Goal: Transaction & Acquisition: Purchase product/service

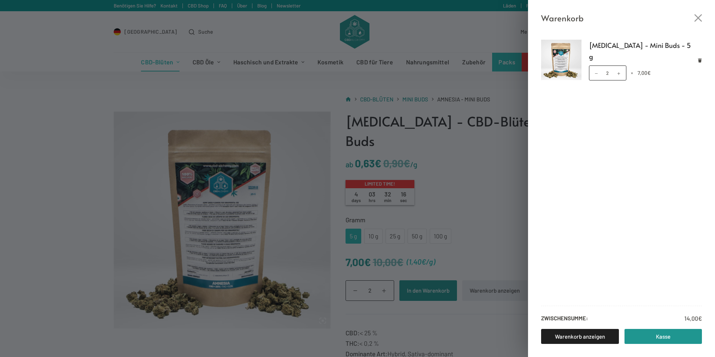
click at [386, 269] on div "Warenkorb [MEDICAL_DATA] - Mini Buds - 5 g [MEDICAL_DATA] - Mini Buds - 5 g Men…" at bounding box center [357, 178] width 715 height 357
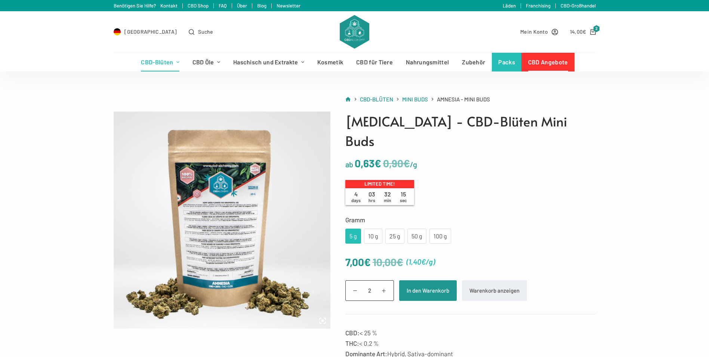
click at [386, 285] on span at bounding box center [384, 291] width 12 height 12
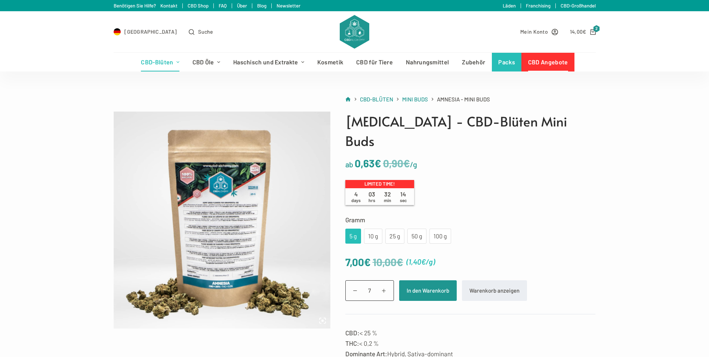
click at [386, 285] on span at bounding box center [384, 291] width 12 height 12
type input "10"
click at [412, 280] on button "In den Warenkorb" at bounding box center [428, 290] width 58 height 21
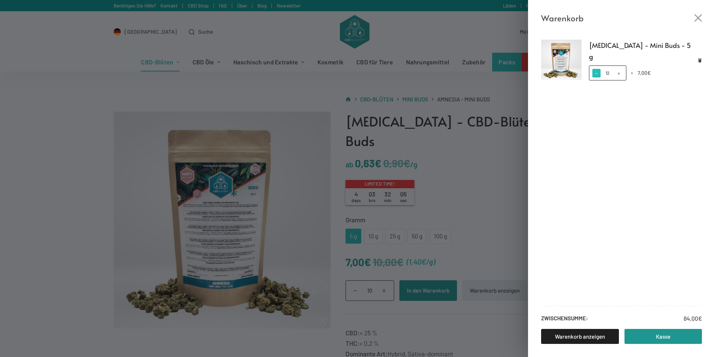
click at [597, 69] on span at bounding box center [596, 73] width 8 height 8
type input "10"
click at [470, 236] on div "Warenkorb Amnesia - Mini Buds - 5 g Amnesia - Mini Buds - 5 g Menge 10 × 7,00 €…" at bounding box center [357, 178] width 715 height 357
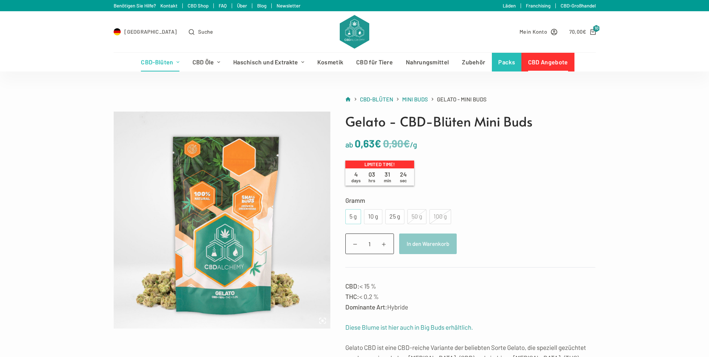
click at [350, 218] on div "5 g" at bounding box center [353, 217] width 7 height 10
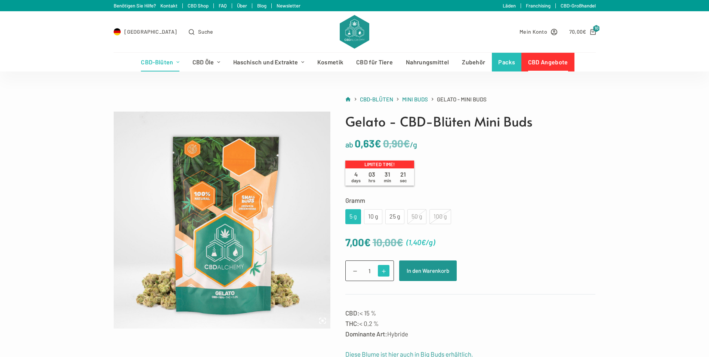
click at [380, 269] on span at bounding box center [384, 271] width 12 height 12
type input "5"
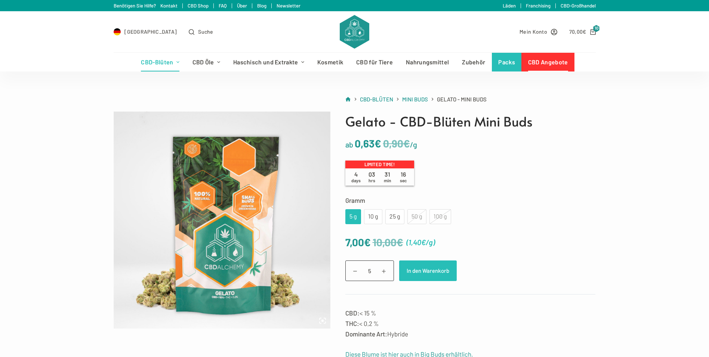
click at [412, 271] on button "In den Warenkorb" at bounding box center [428, 270] width 58 height 21
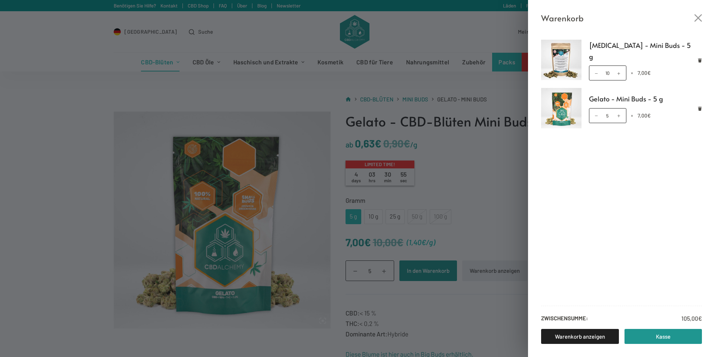
click at [457, 237] on div "Warenkorb Amnesia - Mini Buds - 5 g Amnesia - Mini Buds - 5 g Menge 10 × 7,00 €…" at bounding box center [357, 178] width 715 height 357
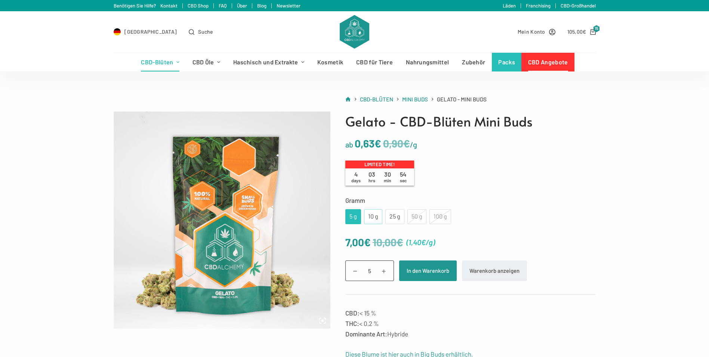
click at [371, 216] on div "10 g" at bounding box center [373, 217] width 9 height 10
click at [358, 215] on div "5 g" at bounding box center [354, 216] width 16 height 15
click at [369, 218] on div "10 g" at bounding box center [373, 217] width 9 height 10
click at [395, 217] on div "25 g" at bounding box center [395, 217] width 10 height 10
click at [373, 220] on div "10 g" at bounding box center [373, 217] width 9 height 10
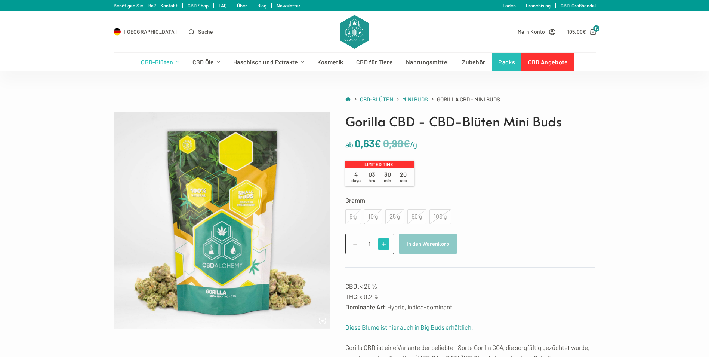
click at [384, 245] on span at bounding box center [384, 244] width 12 height 12
click at [384, 246] on span at bounding box center [384, 244] width 12 height 12
click at [417, 247] on button "In den Warenkorb" at bounding box center [428, 243] width 58 height 21
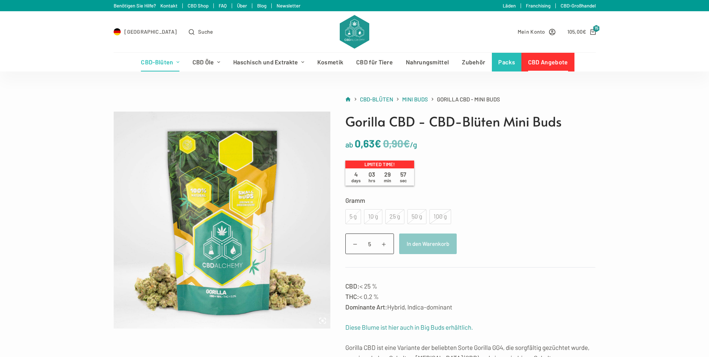
click at [352, 216] on div "5 g" at bounding box center [354, 216] width 16 height 15
click at [356, 245] on span at bounding box center [356, 244] width 12 height 12
click at [358, 243] on span at bounding box center [356, 244] width 12 height 12
click at [358, 241] on span at bounding box center [356, 244] width 12 height 12
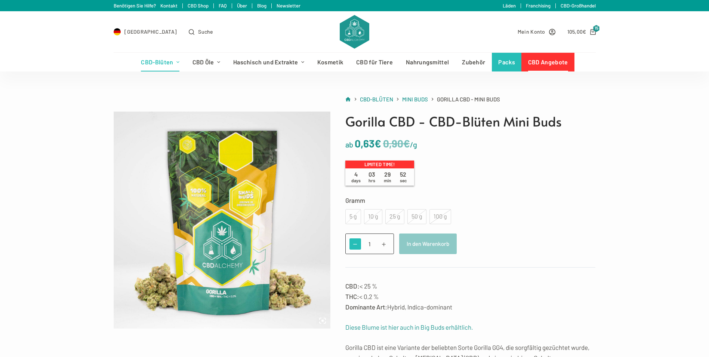
click at [358, 241] on span at bounding box center [356, 244] width 12 height 12
click at [359, 241] on span at bounding box center [356, 244] width 12 height 12
click at [369, 241] on input "1" at bounding box center [370, 243] width 49 height 21
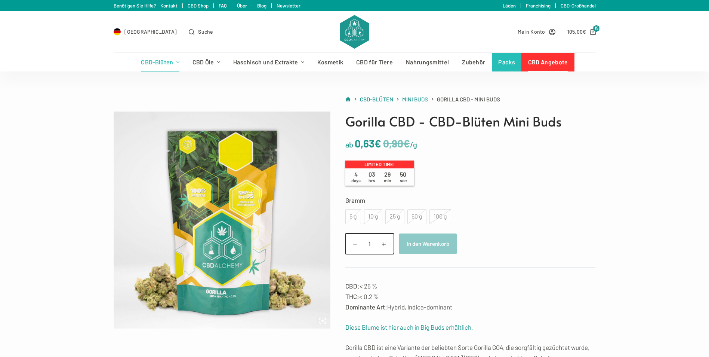
click at [369, 241] on input "1" at bounding box center [370, 243] width 49 height 21
type input "0"
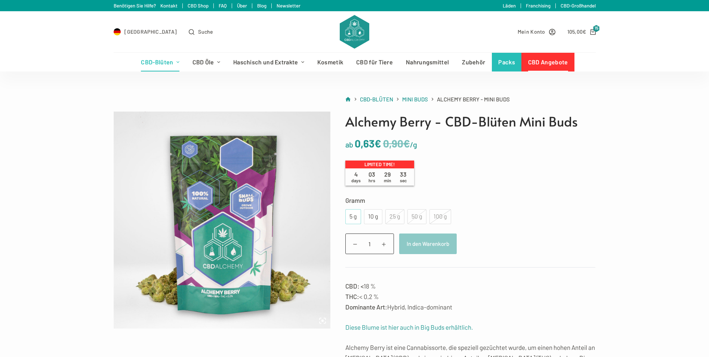
click at [358, 216] on div "5 g" at bounding box center [354, 216] width 16 height 15
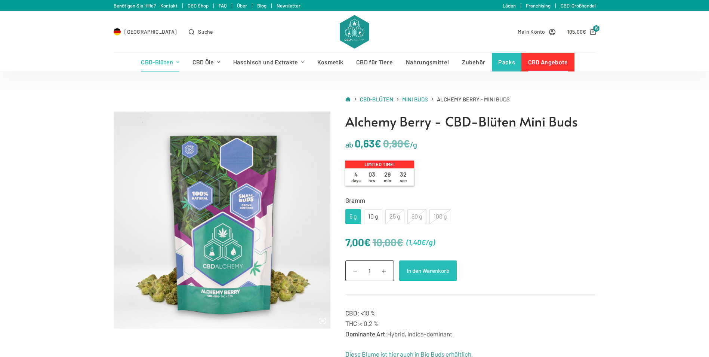
click at [417, 271] on button "In den Warenkorb" at bounding box center [428, 270] width 58 height 21
click at [417, 271] on button "In den Warenkorb" at bounding box center [432, 270] width 66 height 21
click at [417, 270] on button "In den Warenkorb" at bounding box center [432, 270] width 66 height 21
click at [417, 268] on button "In den Warenkorb" at bounding box center [432, 270] width 66 height 21
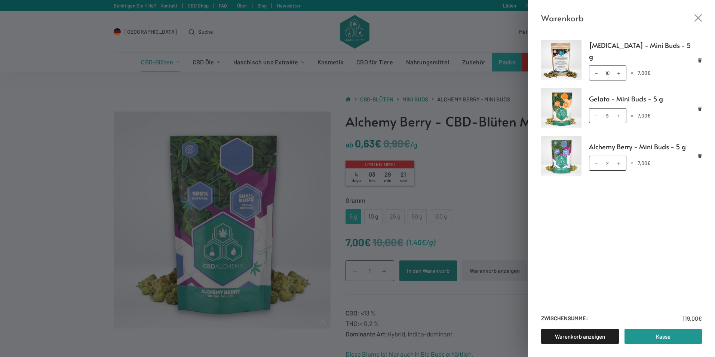
click at [389, 269] on div "Warenkorb Amnesia - Mini Buds - 5 g Amnesia - Mini Buds - 5 g Menge 10 × 7,00 €…" at bounding box center [357, 178] width 715 height 357
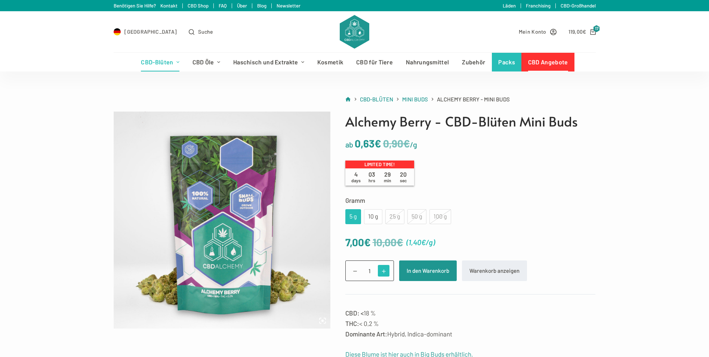
click at [389, 269] on span at bounding box center [384, 271] width 12 height 12
type input "2"
click at [405, 269] on button "In den Warenkorb" at bounding box center [428, 270] width 58 height 21
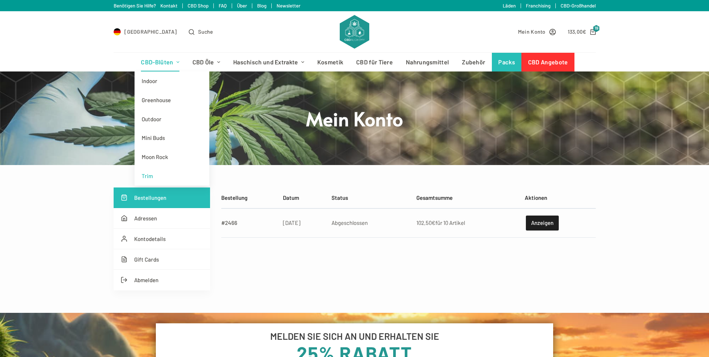
click at [156, 175] on link "Trim" at bounding box center [172, 175] width 75 height 19
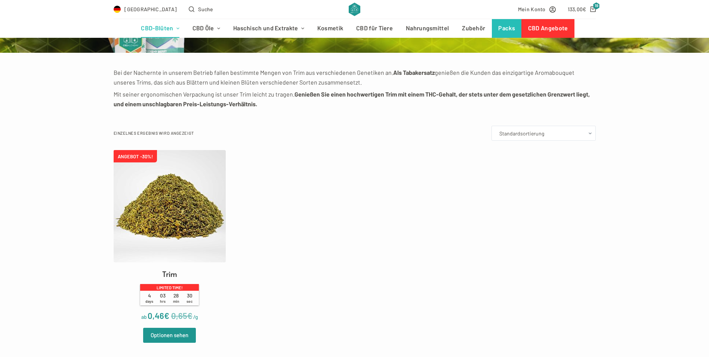
scroll to position [150, 0]
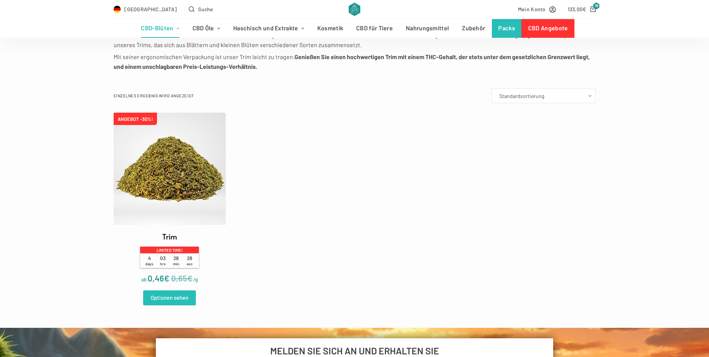
click at [167, 295] on link "Optionen sehen" at bounding box center [169, 297] width 53 height 15
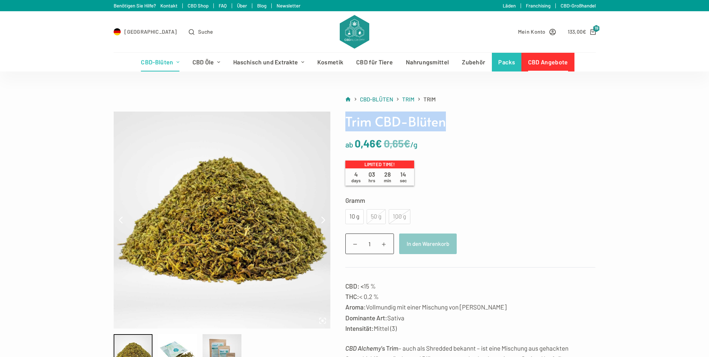
drag, startPoint x: 445, startPoint y: 125, endPoint x: 344, endPoint y: 129, distance: 101.1
click at [344, 129] on div "Trim CBD-Blüten ab 0,65 € 0,46 € /g Limited time! 4 days 03 hrs 28 min 14 sec G…" at bounding box center [464, 336] width 266 height 450
drag, startPoint x: 344, startPoint y: 129, endPoint x: 384, endPoint y: 122, distance: 41.1
copy h1 "Trim CBD-Blüten"
click at [355, 218] on div "10 g" at bounding box center [354, 217] width 9 height 10
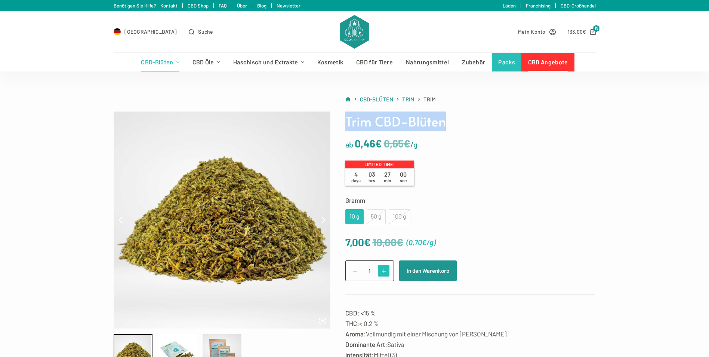
click at [384, 273] on span at bounding box center [384, 271] width 12 height 12
type input "5"
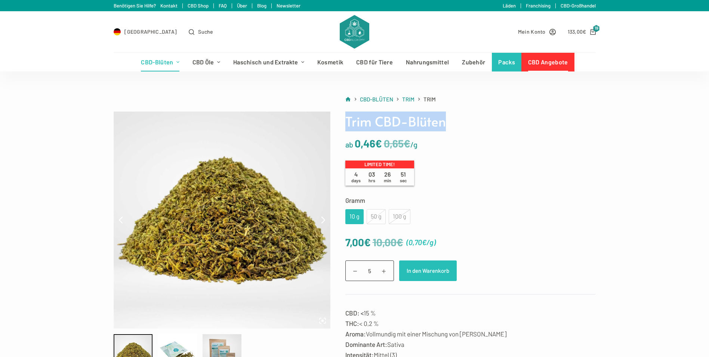
click at [423, 273] on button "In den Warenkorb" at bounding box center [428, 270] width 58 height 21
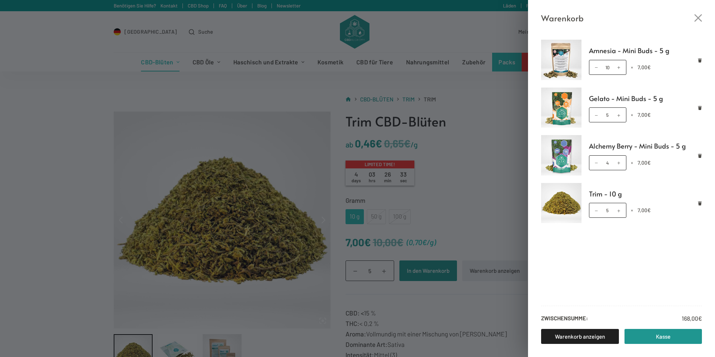
click at [161, 59] on div "Warenkorb Amnesia - Mini Buds - 5 g Amnesia - Mini Buds - 5 g Menge 10 × 7,00 €…" at bounding box center [357, 178] width 715 height 357
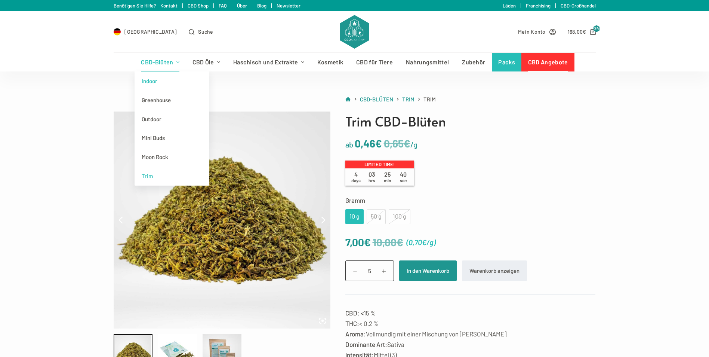
click at [155, 80] on link "Indoor" at bounding box center [172, 80] width 75 height 19
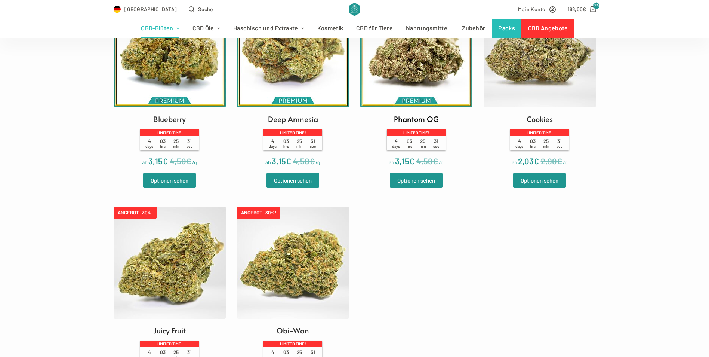
scroll to position [262, 0]
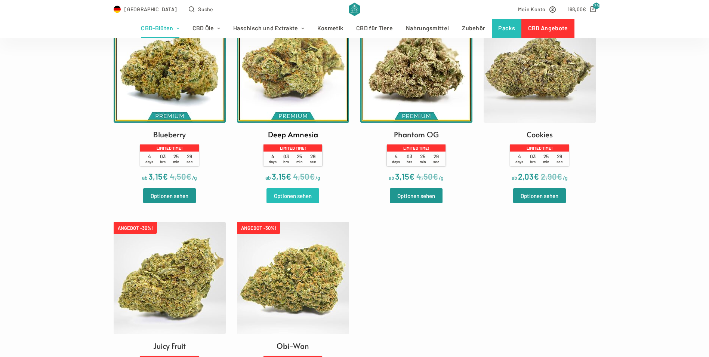
click at [290, 193] on link "Optionen sehen" at bounding box center [293, 195] width 53 height 15
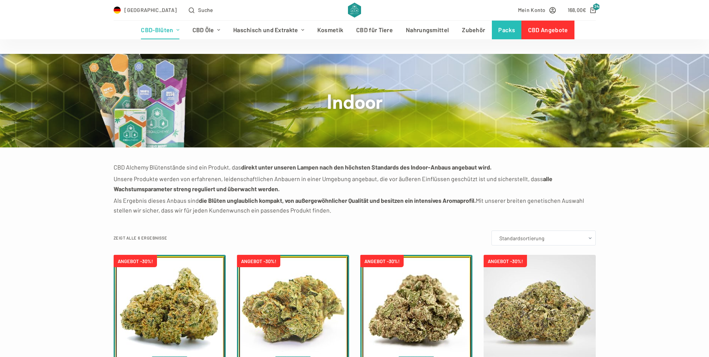
scroll to position [0, 0]
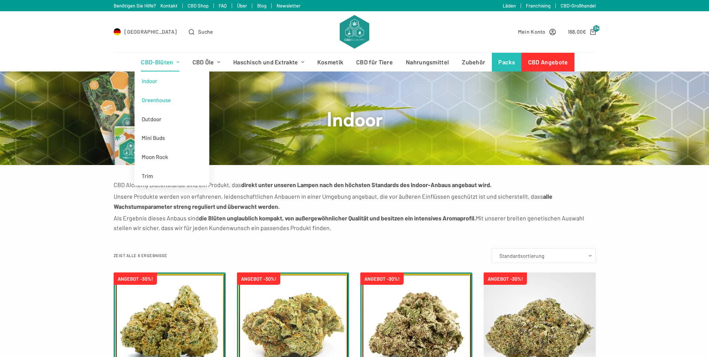
click at [161, 98] on link "Greenhouse" at bounding box center [172, 100] width 75 height 19
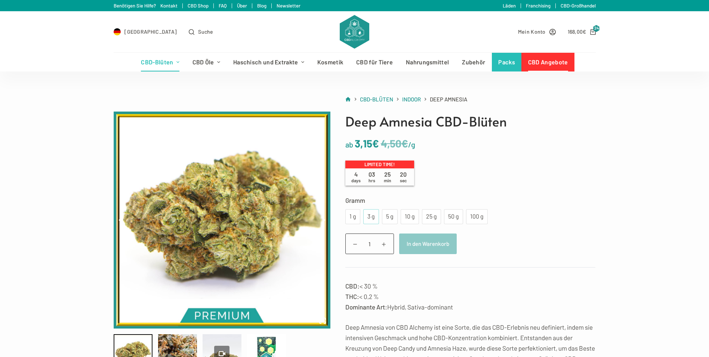
click at [371, 219] on div "3 g" at bounding box center [371, 217] width 7 height 10
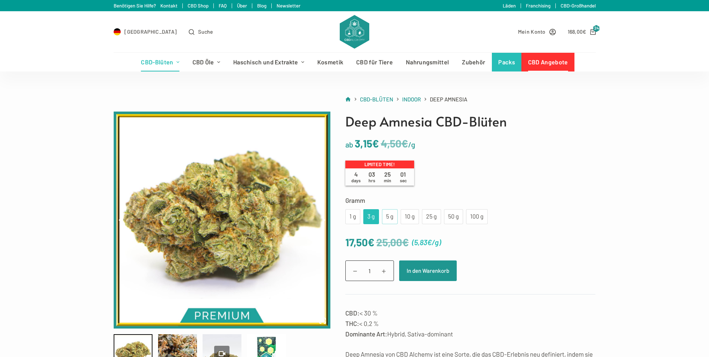
click at [387, 216] on div "5 g" at bounding box center [390, 217] width 7 height 10
click at [366, 218] on div "3 g" at bounding box center [372, 216] width 16 height 15
click at [387, 215] on div "5 g" at bounding box center [390, 217] width 7 height 10
click at [385, 272] on span at bounding box center [384, 271] width 12 height 12
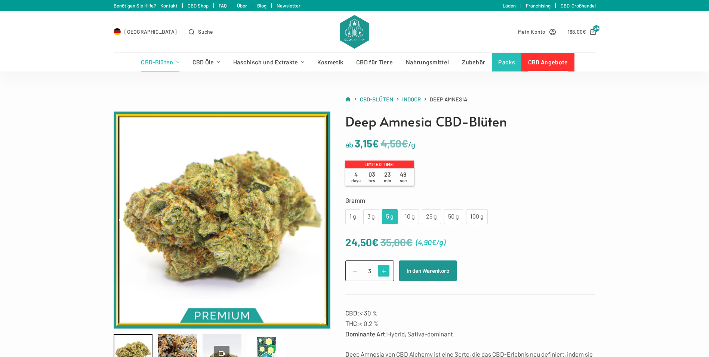
click at [385, 272] on span at bounding box center [384, 271] width 12 height 12
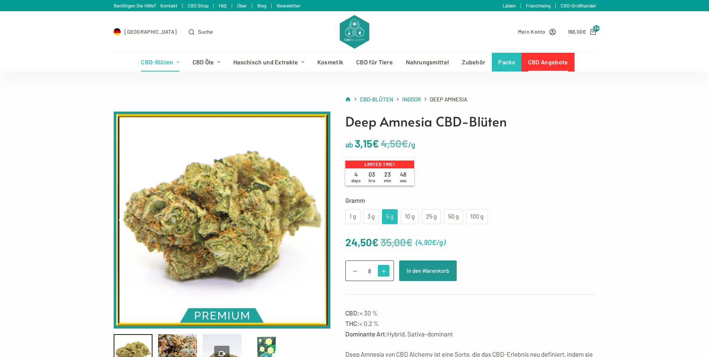
click at [385, 272] on span at bounding box center [384, 271] width 12 height 12
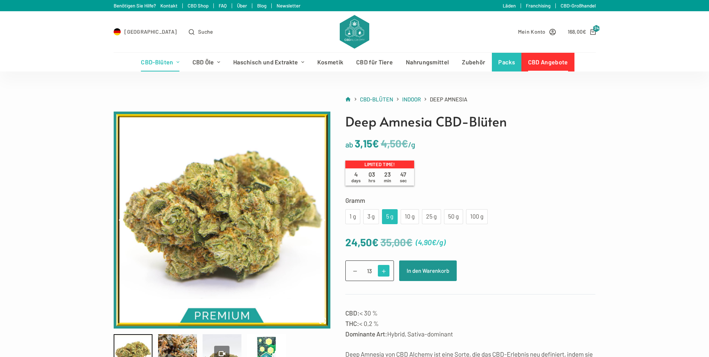
click at [385, 272] on span at bounding box center [384, 271] width 12 height 12
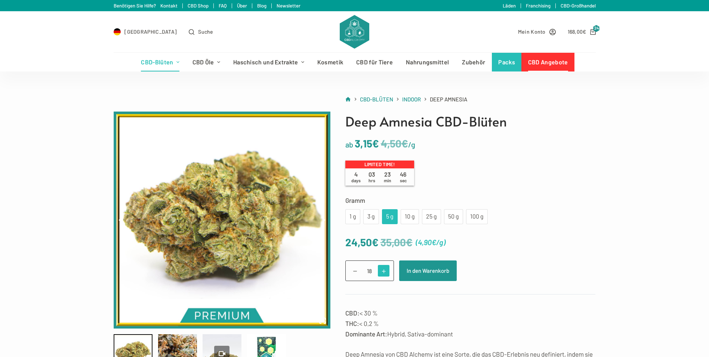
click at [385, 272] on span at bounding box center [384, 271] width 12 height 12
click at [386, 271] on span at bounding box center [384, 271] width 12 height 12
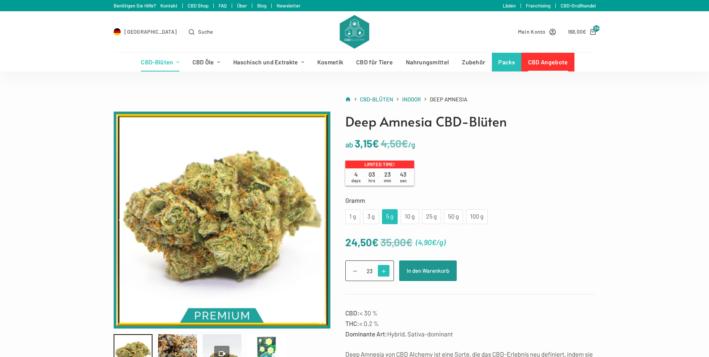
click at [386, 271] on span at bounding box center [384, 271] width 12 height 12
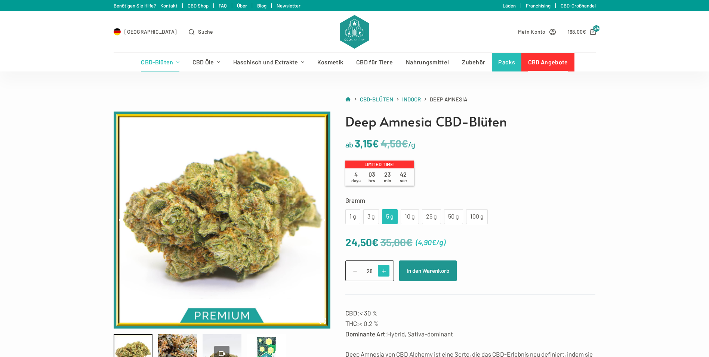
click at [386, 271] on span at bounding box center [384, 271] width 12 height 12
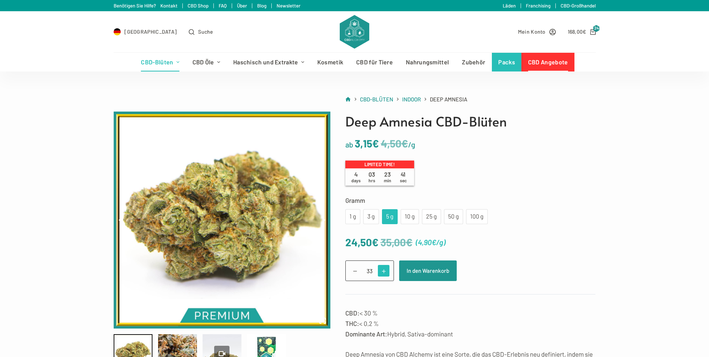
click at [386, 271] on span at bounding box center [384, 271] width 12 height 12
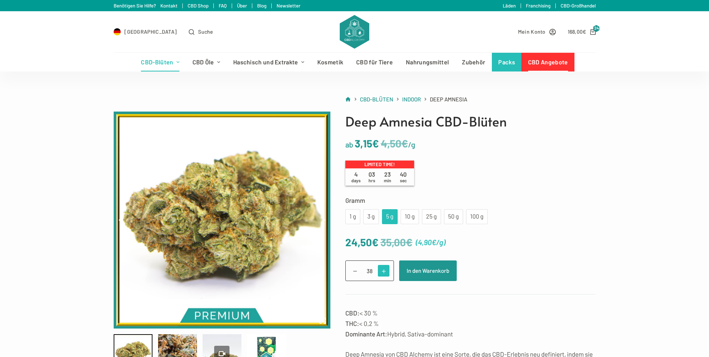
click at [386, 271] on span at bounding box center [384, 271] width 12 height 12
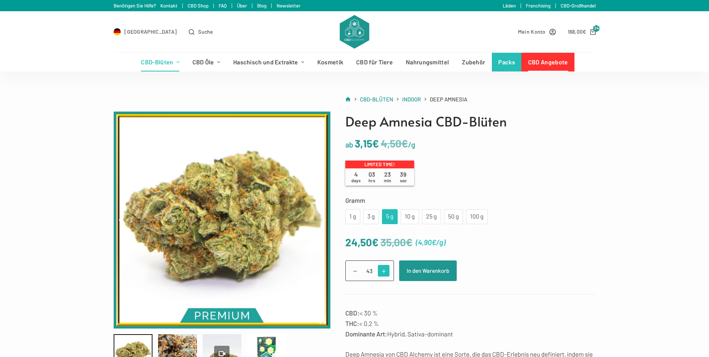
click at [386, 271] on span at bounding box center [384, 271] width 12 height 12
type input "45"
click at [472, 217] on div "100 g" at bounding box center [477, 217] width 13 height 10
click at [370, 218] on div "3 g" at bounding box center [371, 217] width 7 height 10
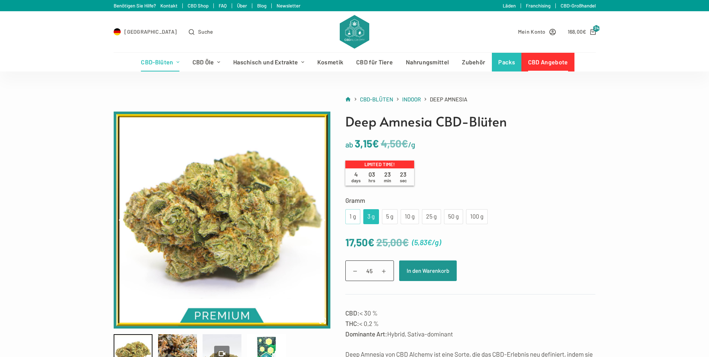
click at [355, 218] on div "1 g" at bounding box center [353, 217] width 6 height 10
click at [370, 217] on div "3 g" at bounding box center [371, 217] width 7 height 10
click at [394, 219] on div "5 g" at bounding box center [390, 216] width 16 height 15
click at [414, 220] on div "10 g" at bounding box center [409, 217] width 9 height 10
click at [432, 217] on div "25 g" at bounding box center [432, 217] width 10 height 10
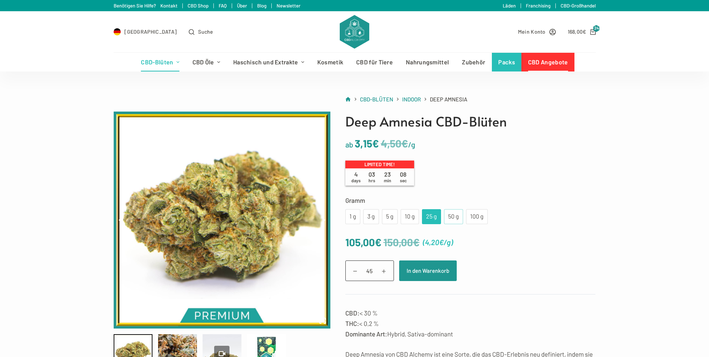
click at [453, 219] on div "50 g" at bounding box center [454, 217] width 10 height 10
click at [424, 216] on div "25 g" at bounding box center [431, 216] width 19 height 15
click at [407, 217] on div "10 g" at bounding box center [409, 217] width 9 height 10
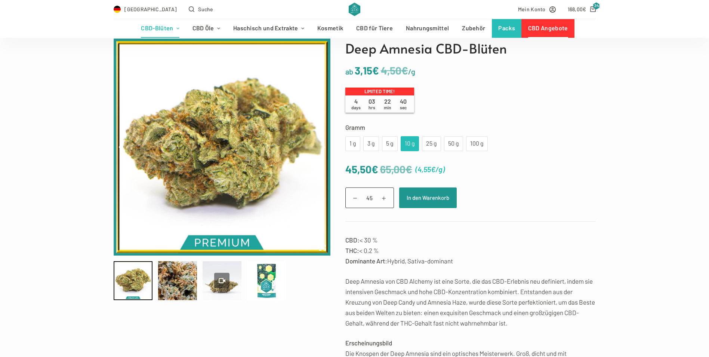
scroll to position [75, 0]
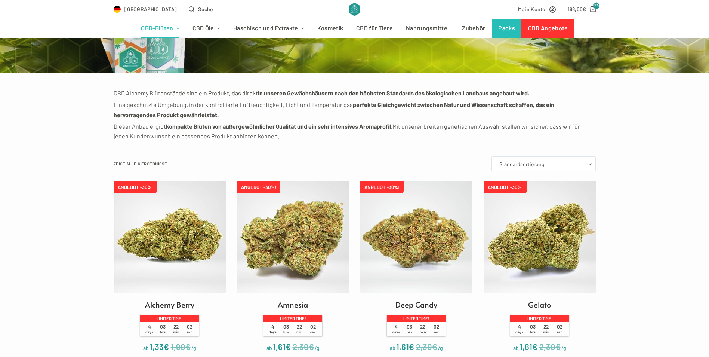
scroll to position [150, 0]
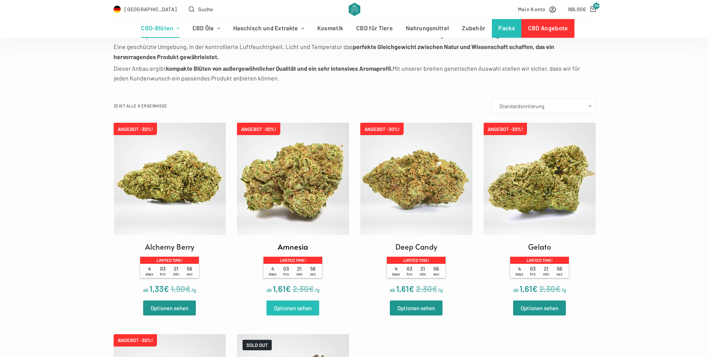
click at [304, 307] on link "Optionen sehen" at bounding box center [293, 307] width 53 height 15
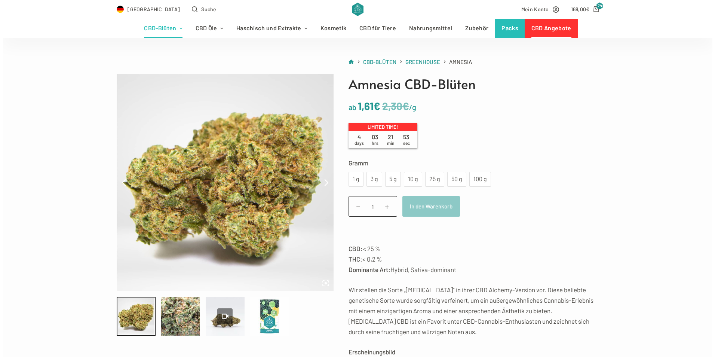
scroll to position [75, 0]
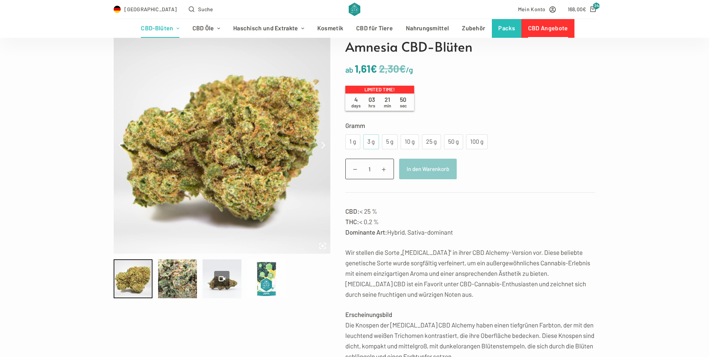
click at [369, 144] on div "3 g" at bounding box center [371, 142] width 7 height 10
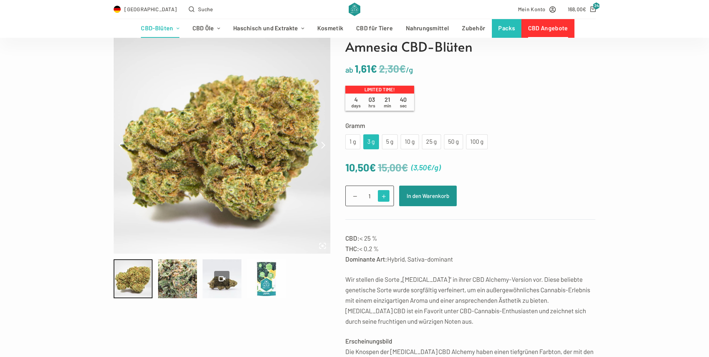
click at [385, 194] on span at bounding box center [384, 196] width 12 height 12
type input "3"
click at [414, 194] on button "In den Warenkorb" at bounding box center [428, 196] width 58 height 21
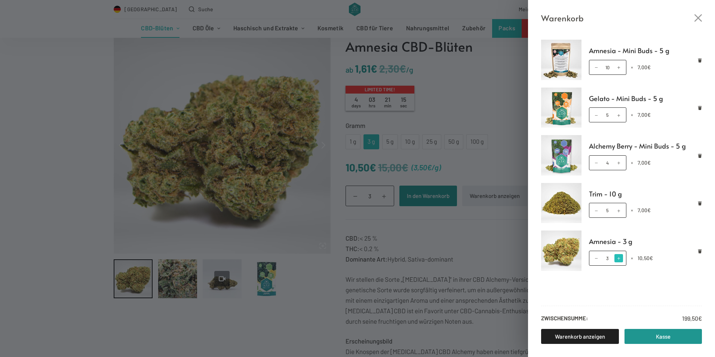
click at [620, 261] on span at bounding box center [618, 258] width 8 height 8
type input "5"
click at [597, 67] on span at bounding box center [596, 67] width 8 height 8
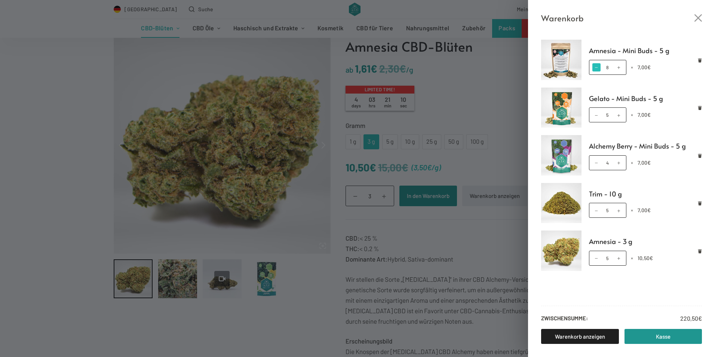
click at [597, 67] on span at bounding box center [596, 67] width 8 height 8
click at [596, 68] on span at bounding box center [596, 67] width 8 height 8
type input "5"
click at [618, 165] on span at bounding box center [618, 163] width 8 height 8
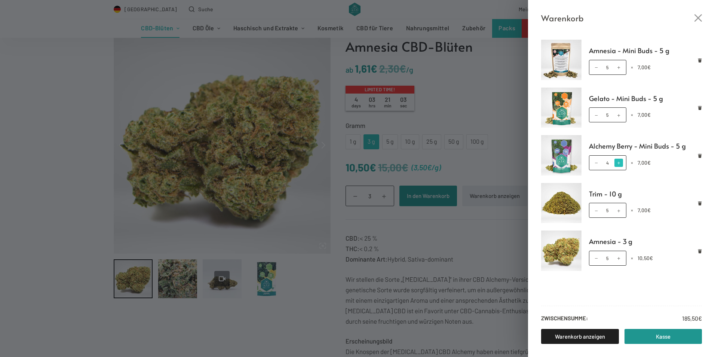
type input "5"
click at [645, 335] on link "Kasse" at bounding box center [664, 336] width 78 height 15
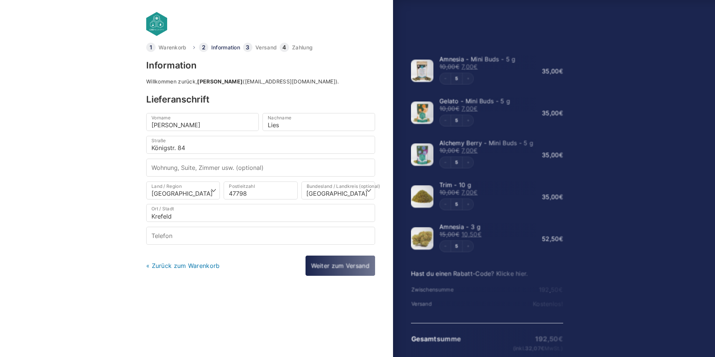
select select "DE-NW"
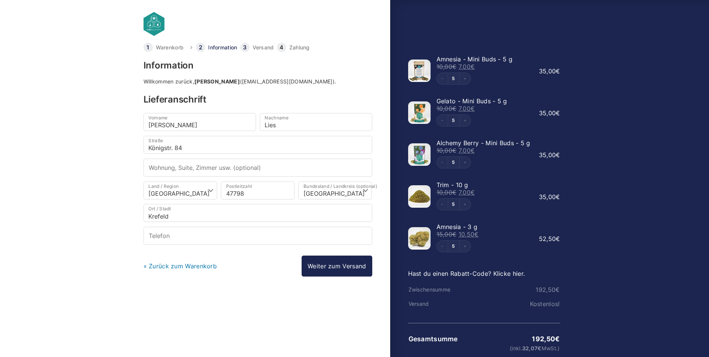
scroll to position [17, 0]
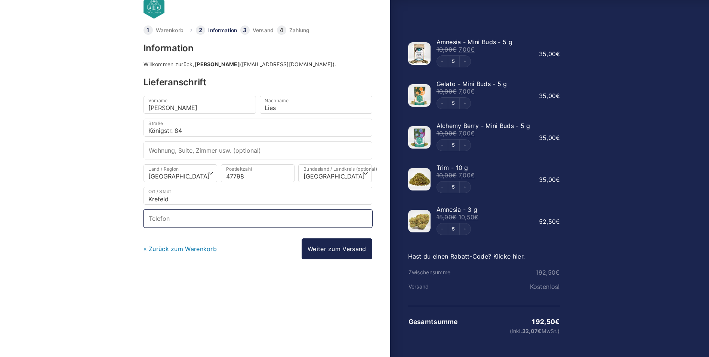
click at [258, 221] on input "Telefon *" at bounding box center [258, 218] width 229 height 18
type input "[PHONE_NUMBER]"
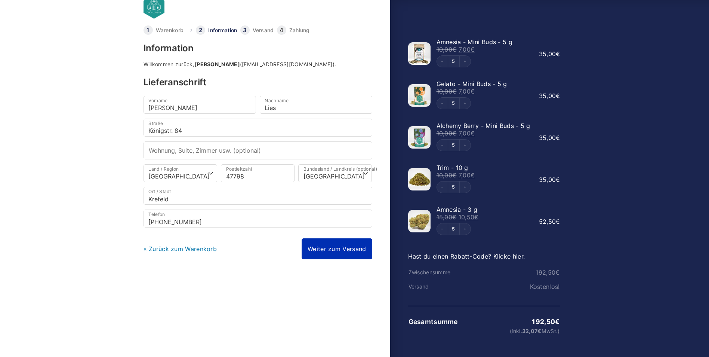
click at [353, 249] on link "Weiter zum Versand" at bounding box center [337, 248] width 70 height 21
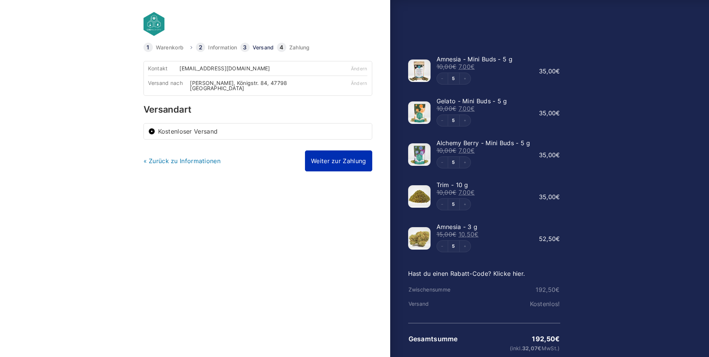
click at [349, 157] on link "Weiter zur Zahlung" at bounding box center [338, 160] width 67 height 21
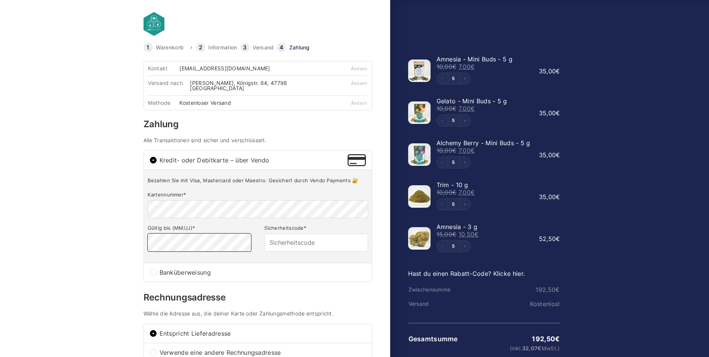
type input "981"
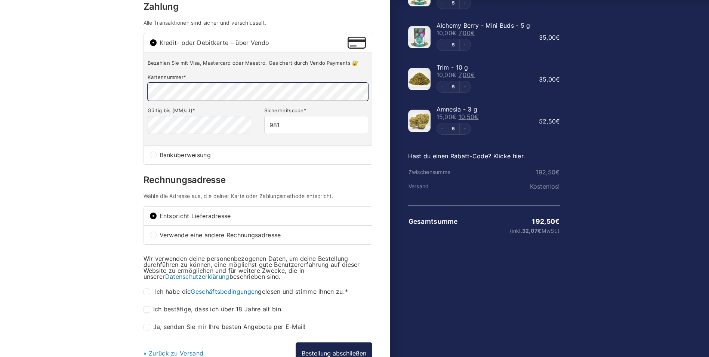
scroll to position [150, 0]
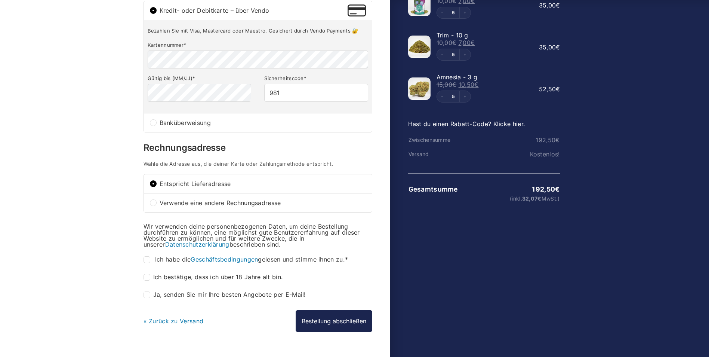
click at [147, 256] on input "Ich habe die Geschäftsbedingungen gelesen und stimme ihnen zu. *" at bounding box center [147, 259] width 7 height 7
checkbox input "true"
click at [147, 274] on input "Ich bestätige, dass ich über 18 Jahre alt bin. *" at bounding box center [147, 277] width 7 height 7
checkbox input "true"
click at [149, 291] on input "Ja, senden Sie mir Ihre besten Angebote per E-Mail! (optional)" at bounding box center [147, 294] width 7 height 7
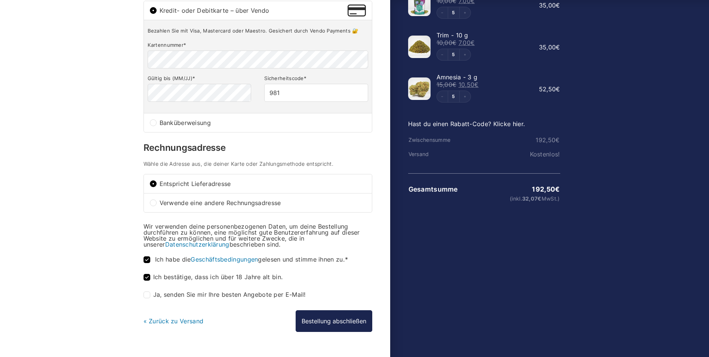
checkbox input "true"
click at [337, 318] on button "Bestellung abschließen" at bounding box center [334, 321] width 77 height 22
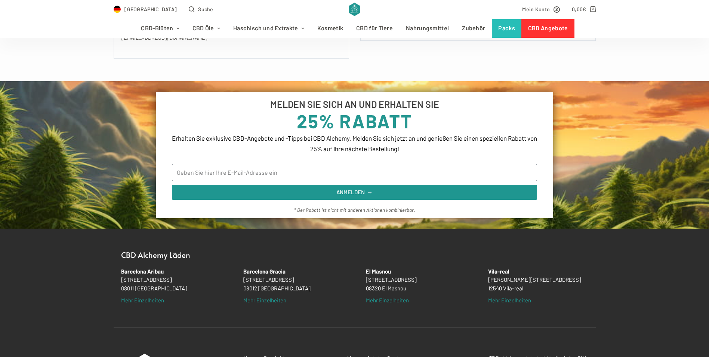
scroll to position [673, 0]
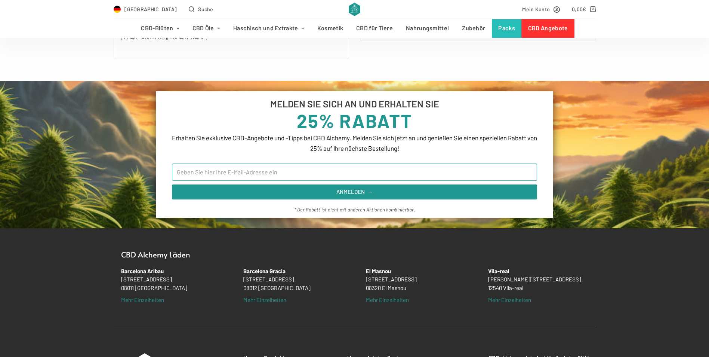
click at [303, 167] on input "Email" at bounding box center [354, 171] width 365 height 17
type input "[EMAIL_ADDRESS][DOMAIN_NAME]"
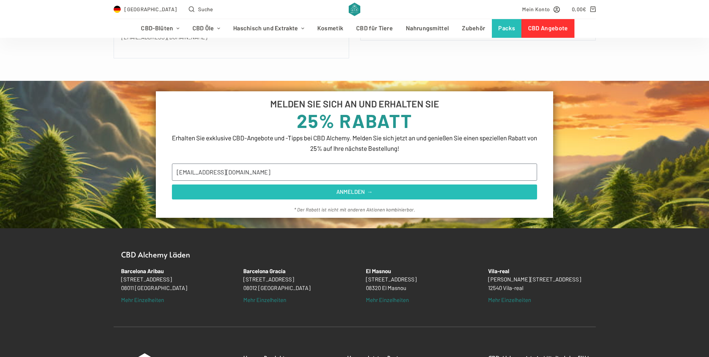
click at [343, 191] on span "ANMELDEN →" at bounding box center [355, 192] width 36 height 6
